Goal: Task Accomplishment & Management: Manage account settings

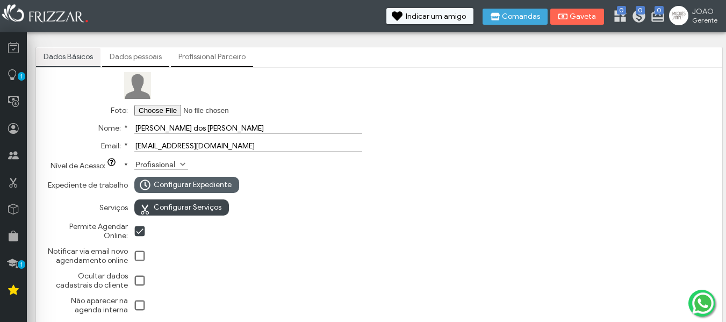
click at [205, 185] on span "Configurar Expediente" at bounding box center [193, 185] width 78 height 16
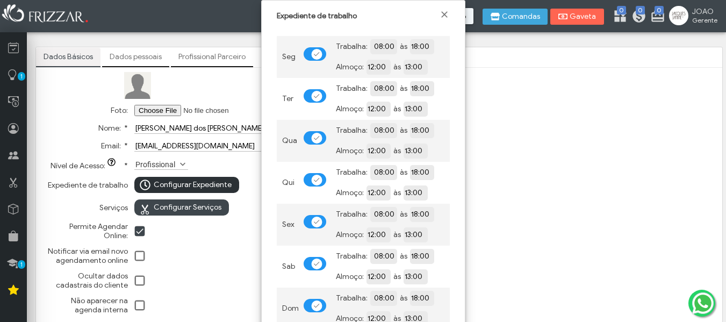
scroll to position [6, 6]
click at [312, 53] on span at bounding box center [316, 54] width 11 height 11
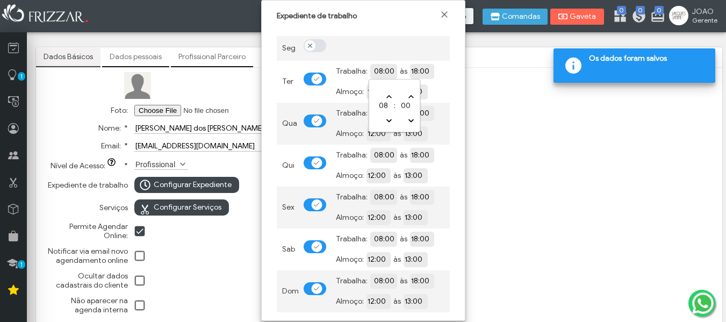
click at [383, 73] on input "08:00" at bounding box center [422, 71] width 98 height 10
type input "09:00"
click at [419, 69] on input "18:00" at bounding box center [459, 71] width 98 height 10
type input "19:00"
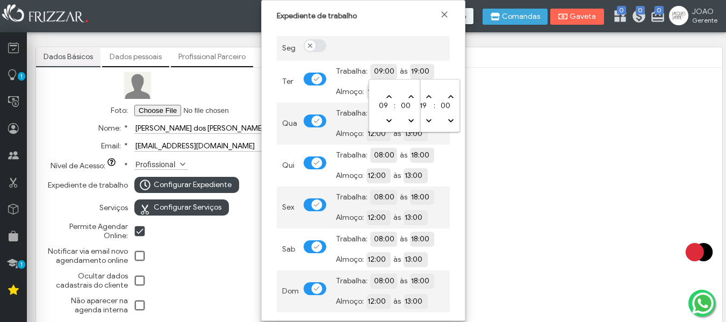
click at [380, 71] on input "09:00" at bounding box center [422, 71] width 98 height 10
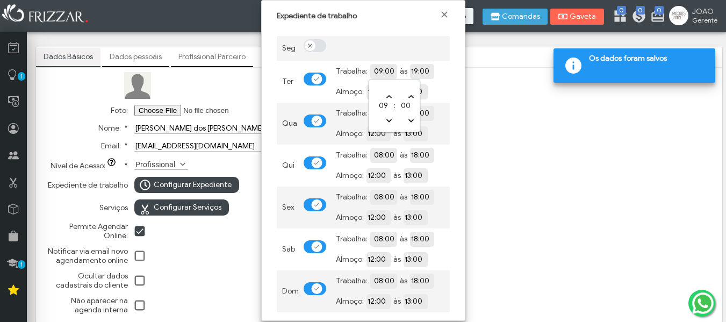
type input "10:00"
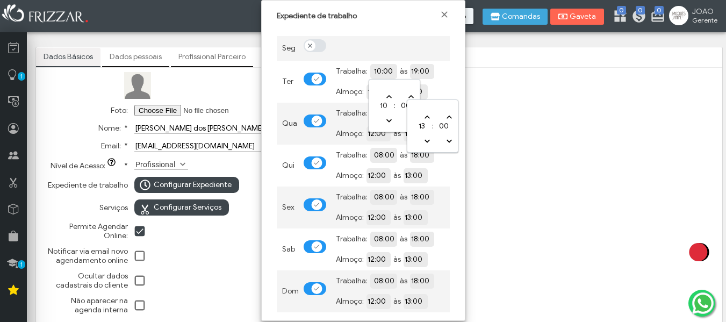
click at [442, 92] on input "13:00" at bounding box center [453, 91] width 98 height 10
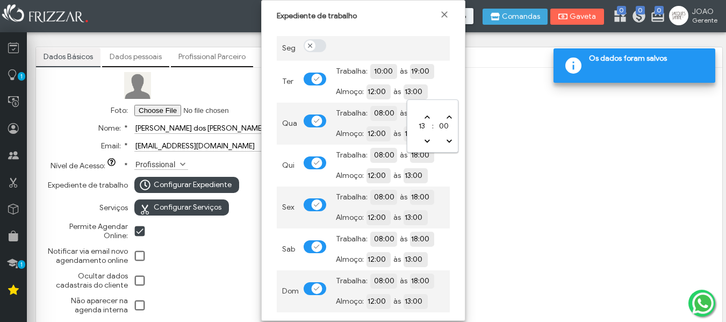
click at [380, 95] on input "12:00" at bounding box center [415, 91] width 98 height 11
click at [380, 95] on input "12:00" at bounding box center [415, 91] width 98 height 10
click at [377, 94] on input "12:00" at bounding box center [415, 91] width 98 height 10
type input "05:00"
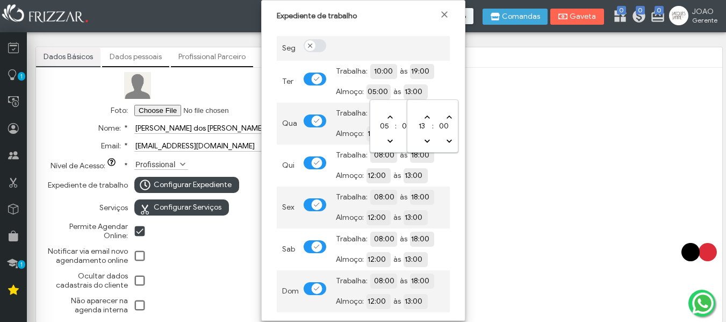
click at [420, 94] on input "13:00" at bounding box center [453, 91] width 98 height 10
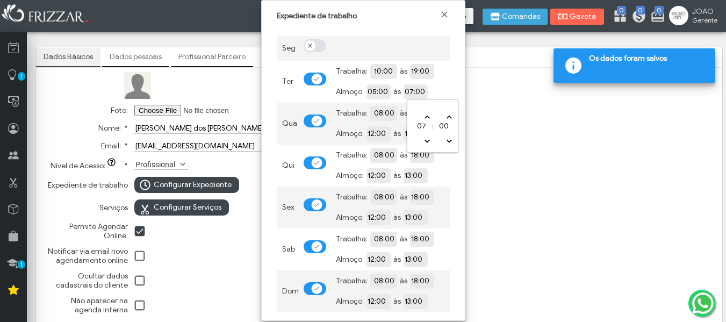
type input "06:00"
click at [382, 112] on input "08:00" at bounding box center [422, 112] width 98 height 10
type input "10:00"
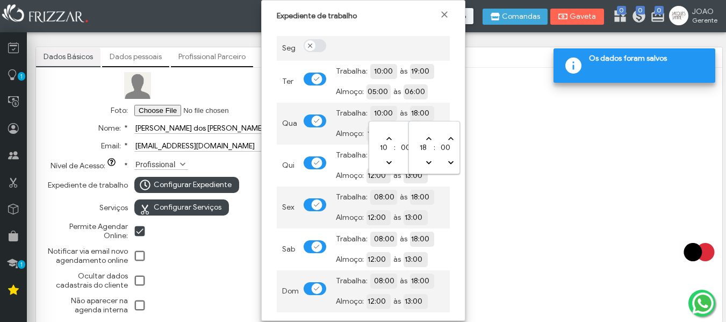
click at [418, 113] on input "18:00" at bounding box center [459, 112] width 98 height 10
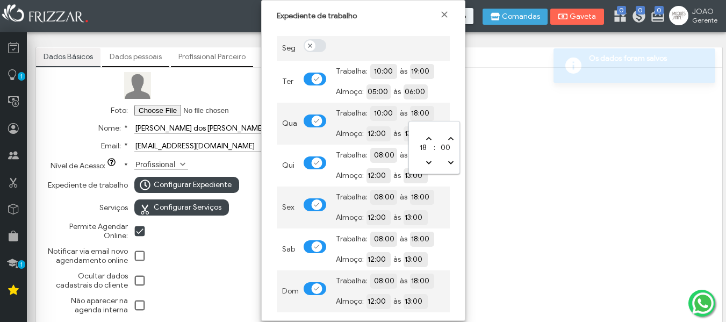
type input "19:00"
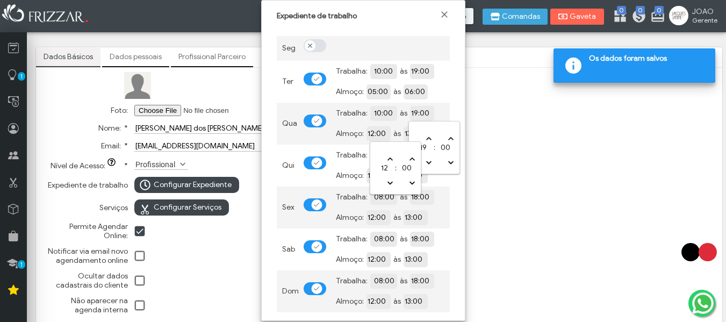
click at [371, 133] on input "12:00" at bounding box center [415, 133] width 98 height 10
type input "04:00"
click at [417, 132] on input "13:00" at bounding box center [453, 133] width 98 height 10
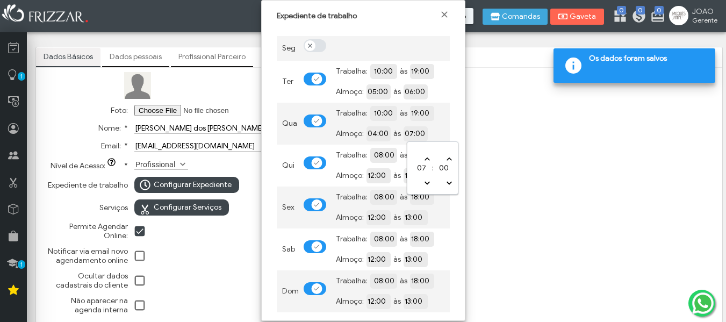
type input "06:00"
click at [373, 153] on input "08:00" at bounding box center [422, 154] width 98 height 10
type input "10:00"
click at [415, 153] on input "18:00" at bounding box center [459, 154] width 98 height 10
type input "19:00"
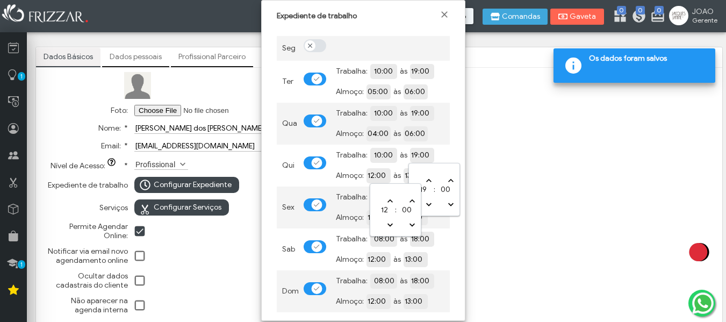
click at [377, 175] on input "12:00" at bounding box center [415, 175] width 98 height 10
type input "04:00"
click at [412, 174] on input "13:00" at bounding box center [453, 175] width 98 height 10
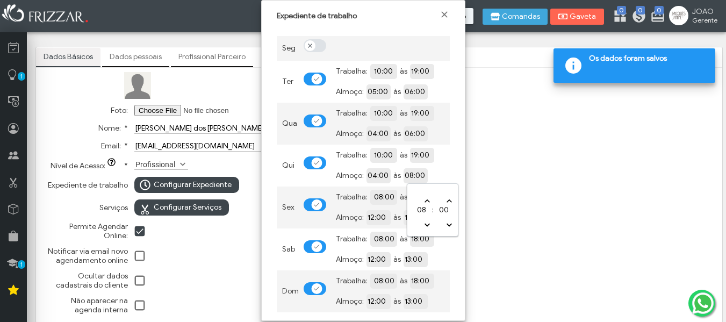
type input "07:00"
click at [382, 198] on input "08:00" at bounding box center [422, 196] width 98 height 10
type input "10:00"
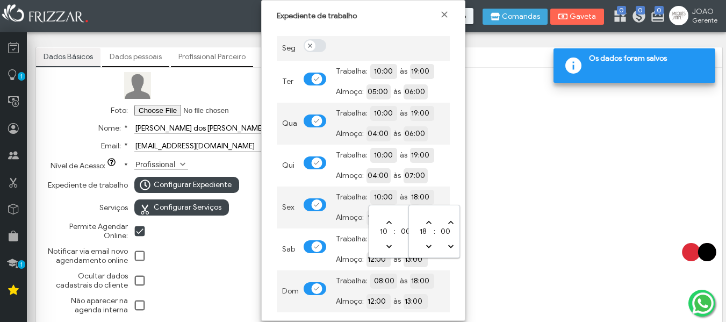
click at [419, 197] on input "18:00" at bounding box center [459, 196] width 98 height 10
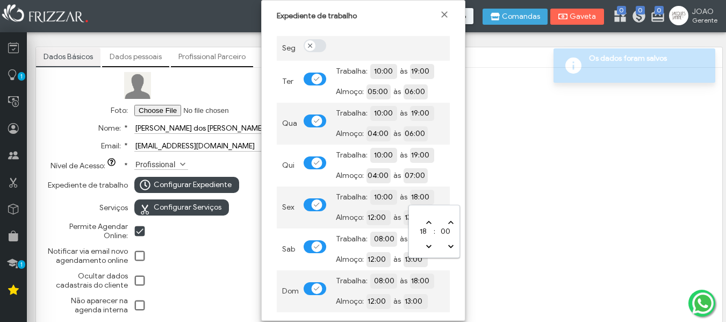
type input "19:00"
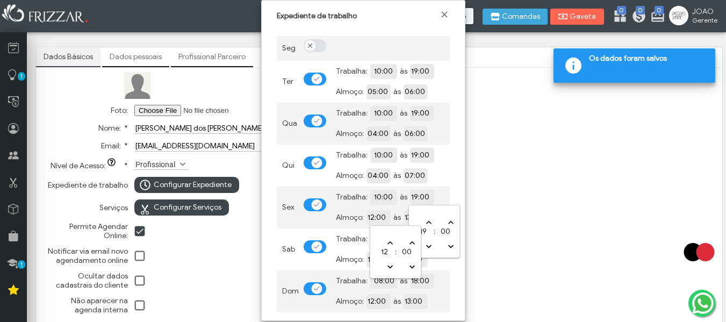
click at [371, 217] on input "12:00" at bounding box center [415, 217] width 98 height 10
type input "05:00"
click at [415, 220] on input "13:00" at bounding box center [453, 217] width 98 height 11
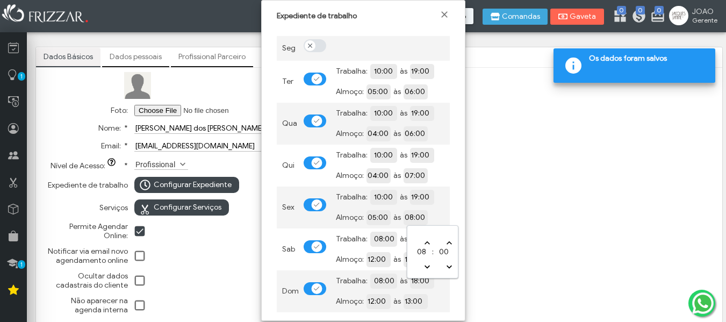
type input "07:00"
click at [382, 237] on input "08:00" at bounding box center [422, 238] width 98 height 11
type input "10:00"
drag, startPoint x: 412, startPoint y: 240, endPoint x: 429, endPoint y: 263, distance: 29.1
click at [429, 263] on body "ui-button [PERSON_NAME] Minha Conta Home Treinamento Sair" at bounding box center [363, 161] width 726 height 322
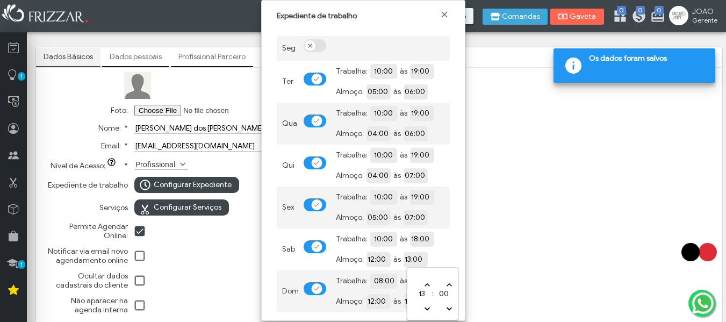
click at [429, 263] on input "13:00" at bounding box center [453, 259] width 98 height 10
click at [414, 240] on input "18:00" at bounding box center [459, 238] width 98 height 11
type input "19:00"
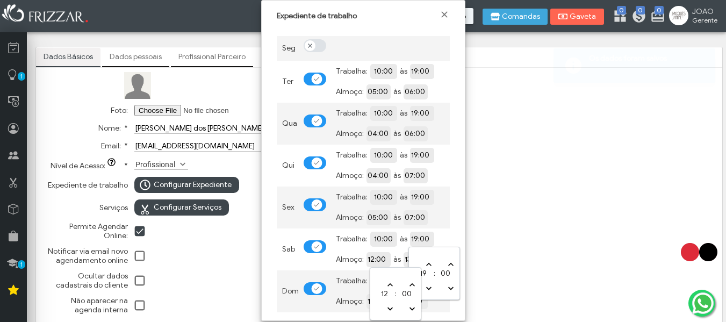
click at [384, 259] on input "12:00" at bounding box center [415, 259] width 98 height 10
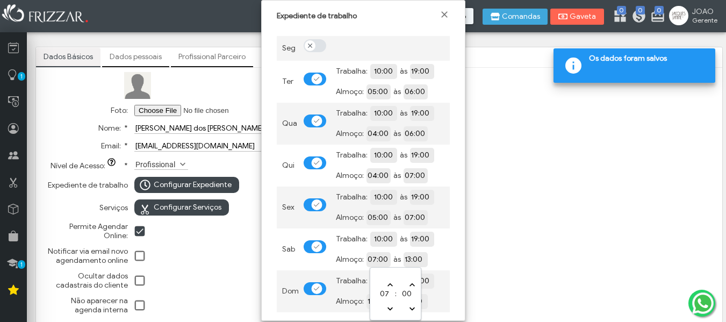
type input "06:00"
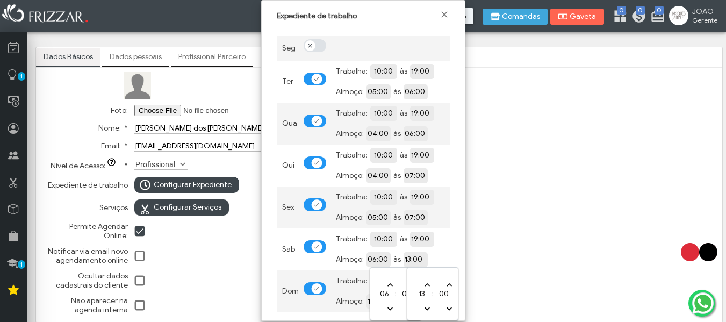
click at [416, 261] on input "13:00" at bounding box center [453, 259] width 98 height 10
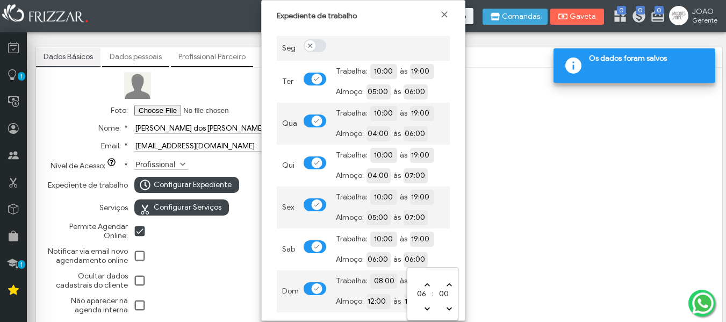
type input "07:00"
click at [384, 281] on input "08:00" at bounding box center [422, 280] width 98 height 10
click at [307, 290] on div at bounding box center [315, 288] width 23 height 13
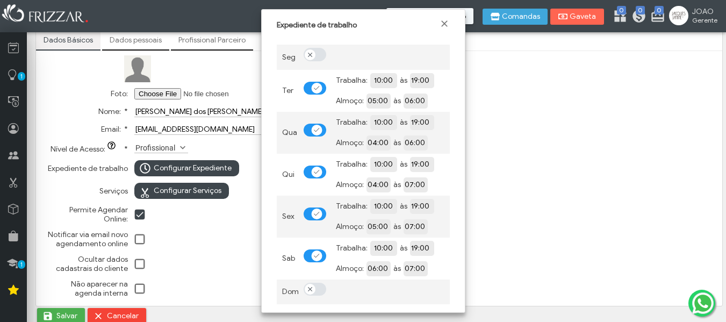
scroll to position [20, 0]
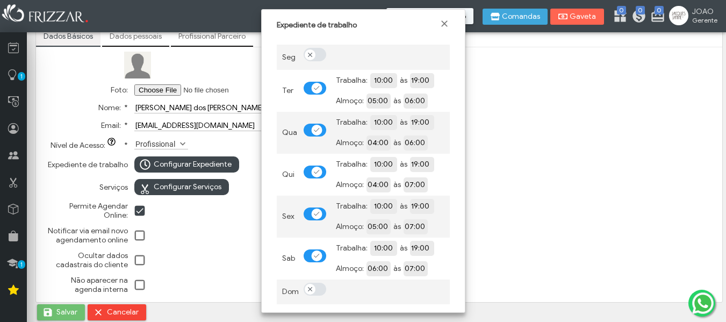
click at [65, 314] on span "Salvar" at bounding box center [66, 312] width 21 height 16
